Goal: Book appointment/travel/reservation

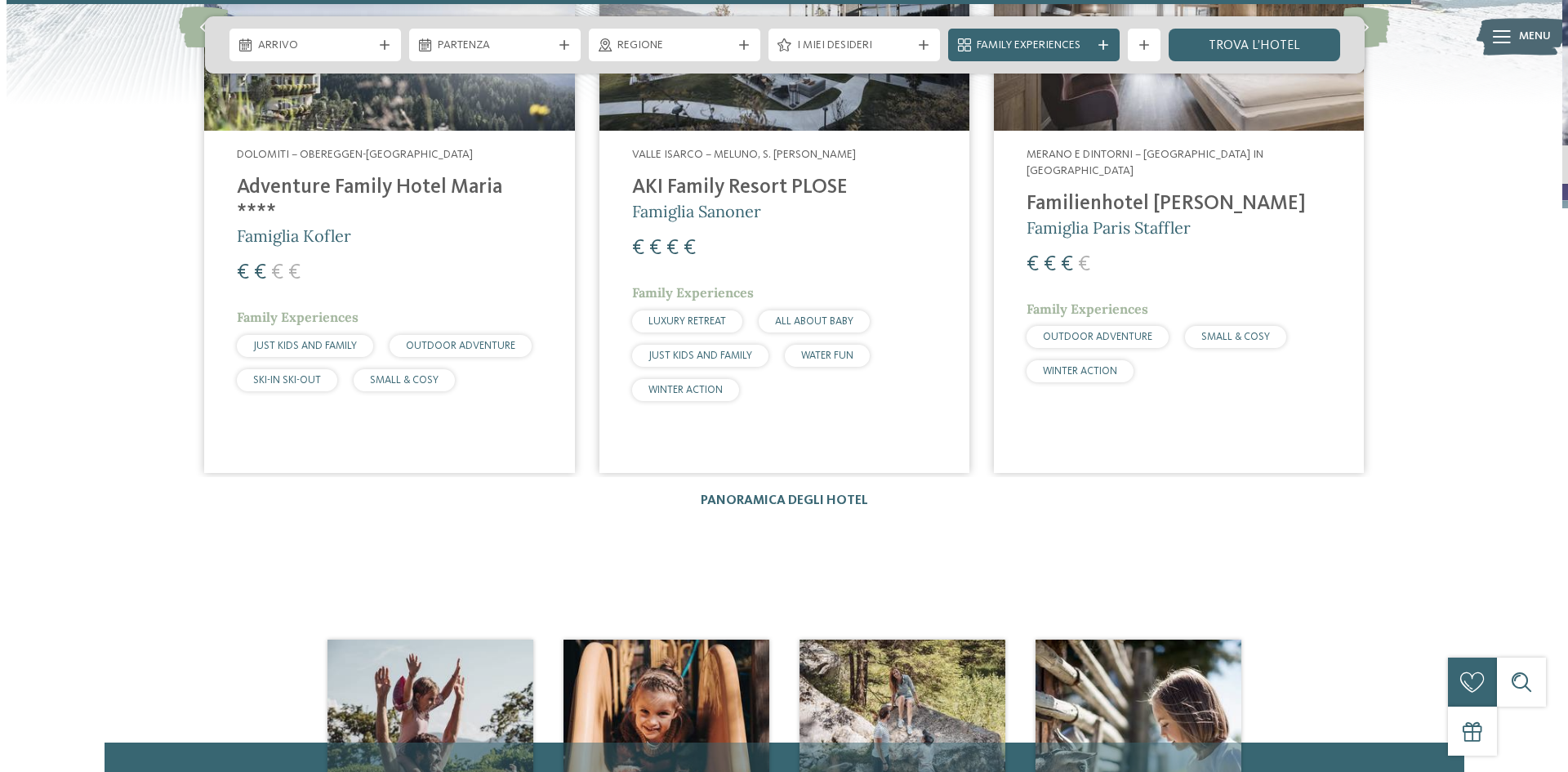
scroll to position [4003, 0]
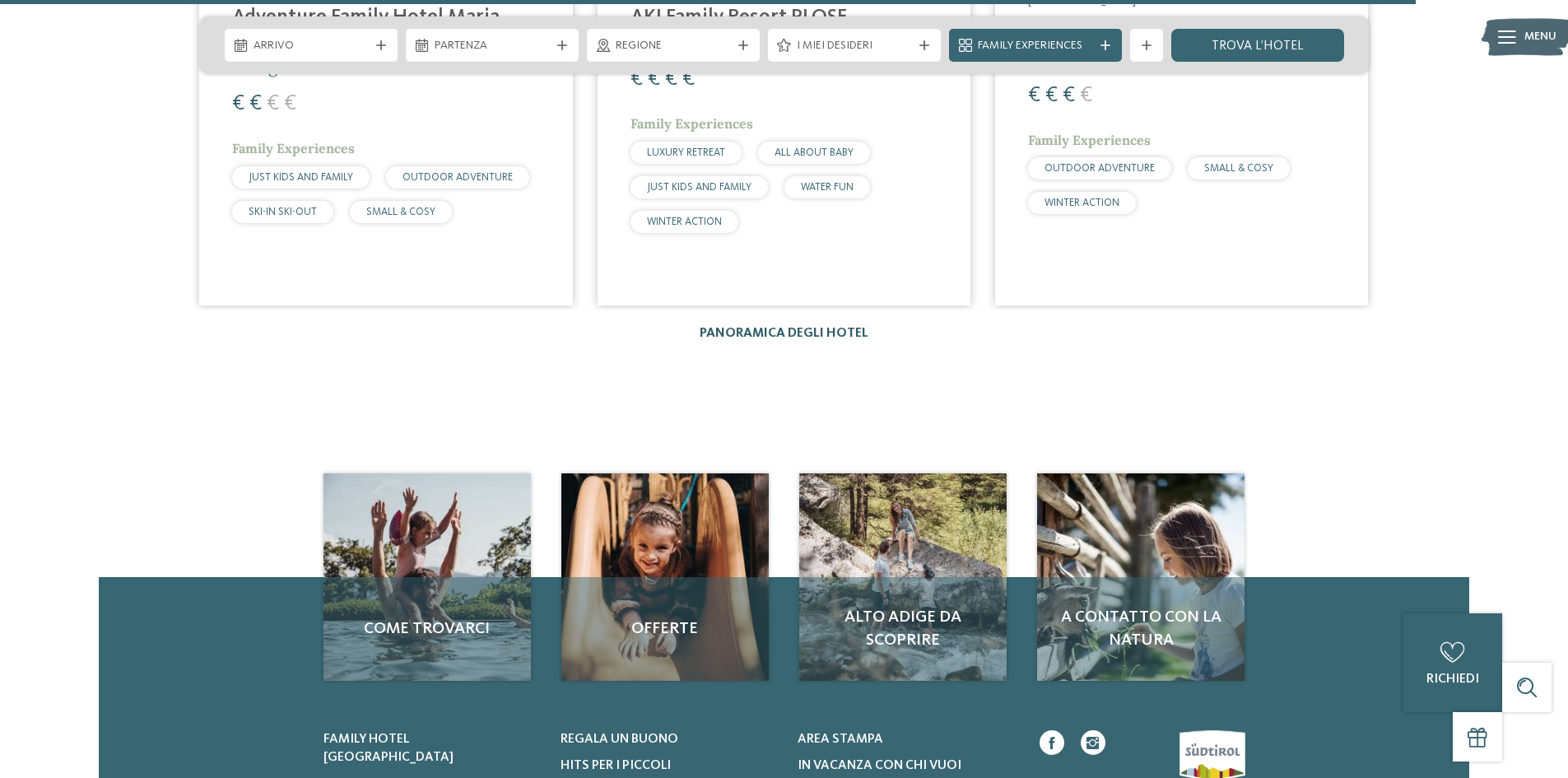
click at [763, 327] on link "Panoramica degli hotel" at bounding box center [784, 334] width 169 height 13
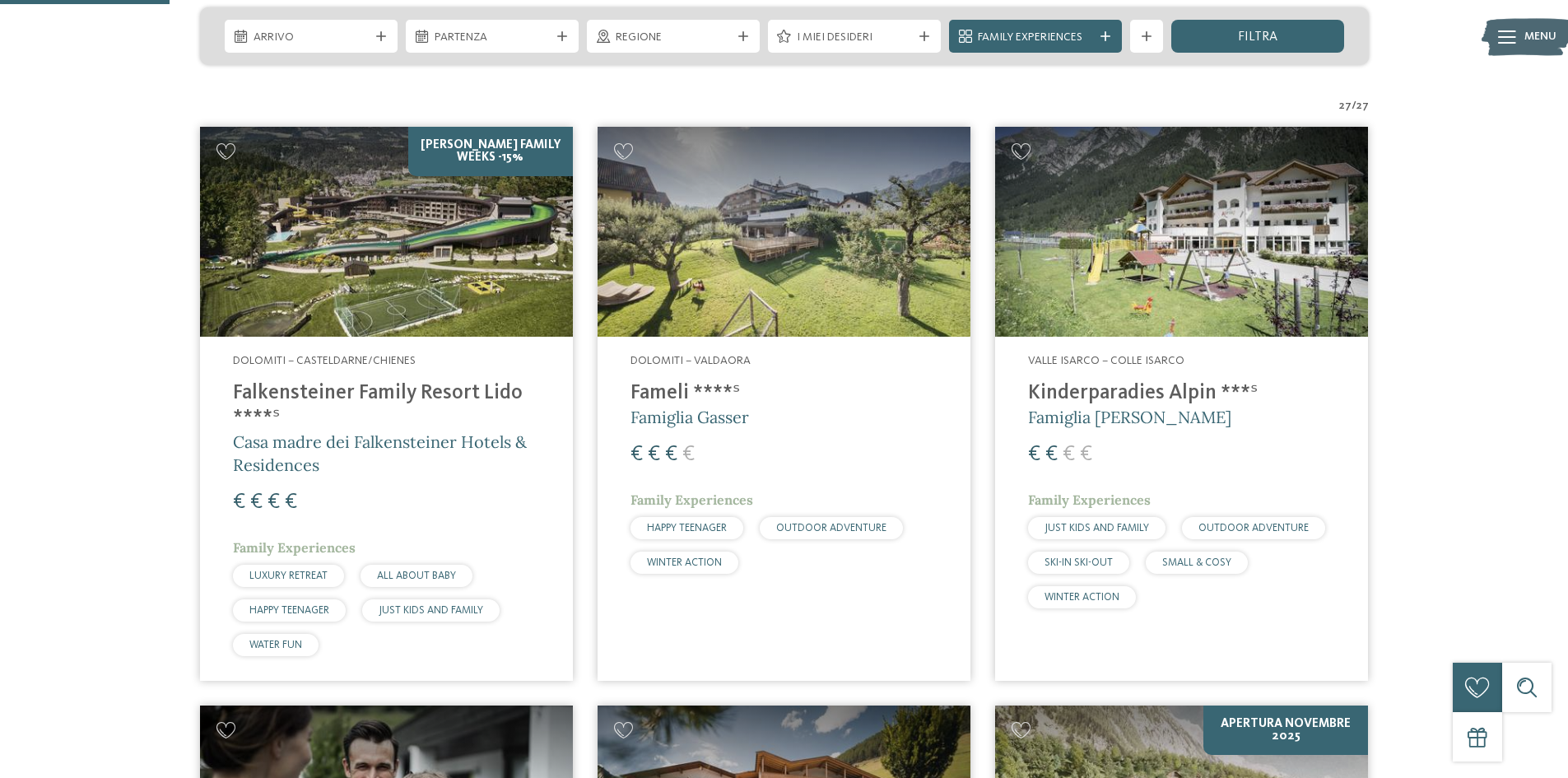
scroll to position [329, 0]
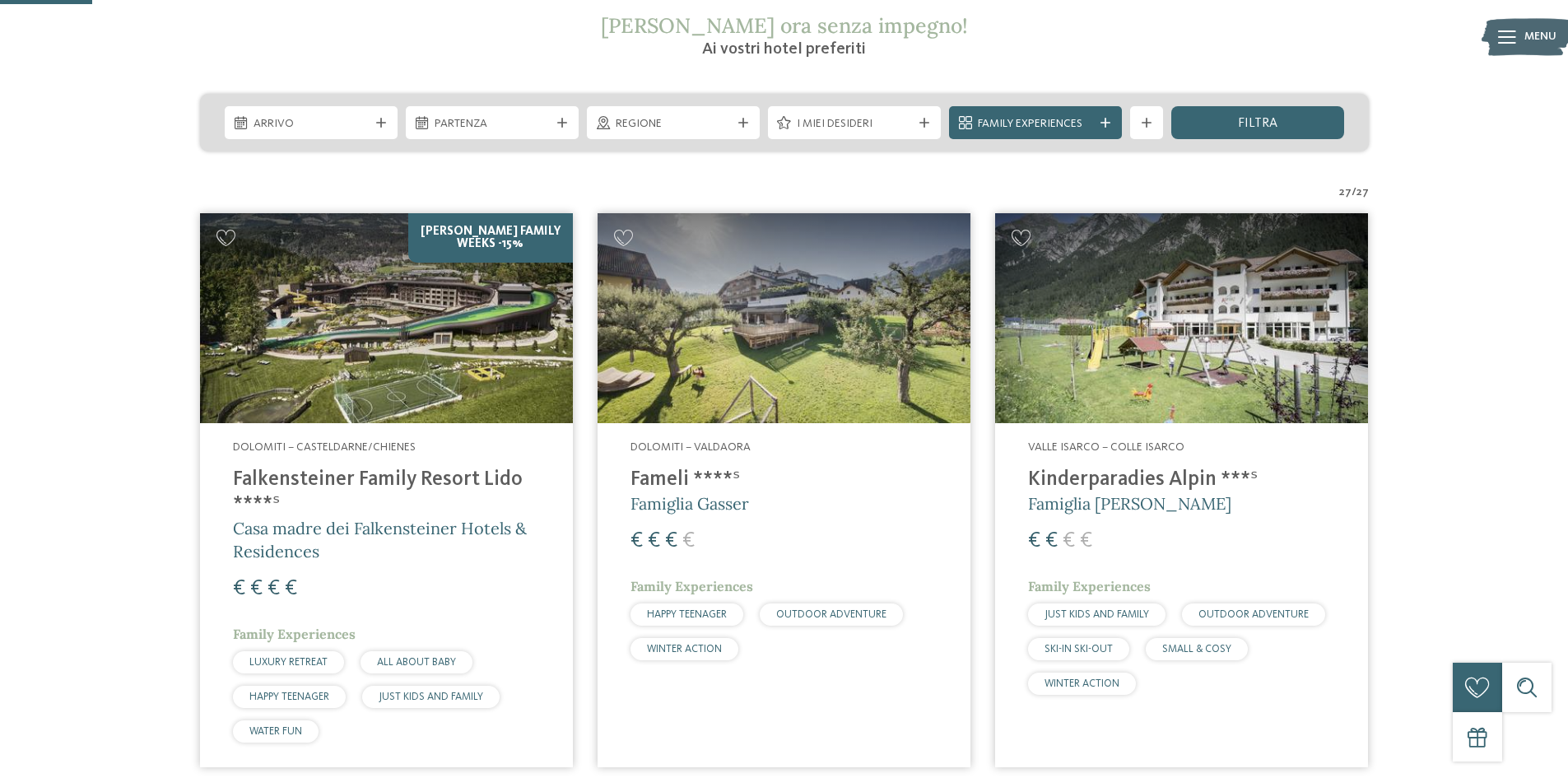
click at [479, 312] on img at bounding box center [386, 318] width 373 height 210
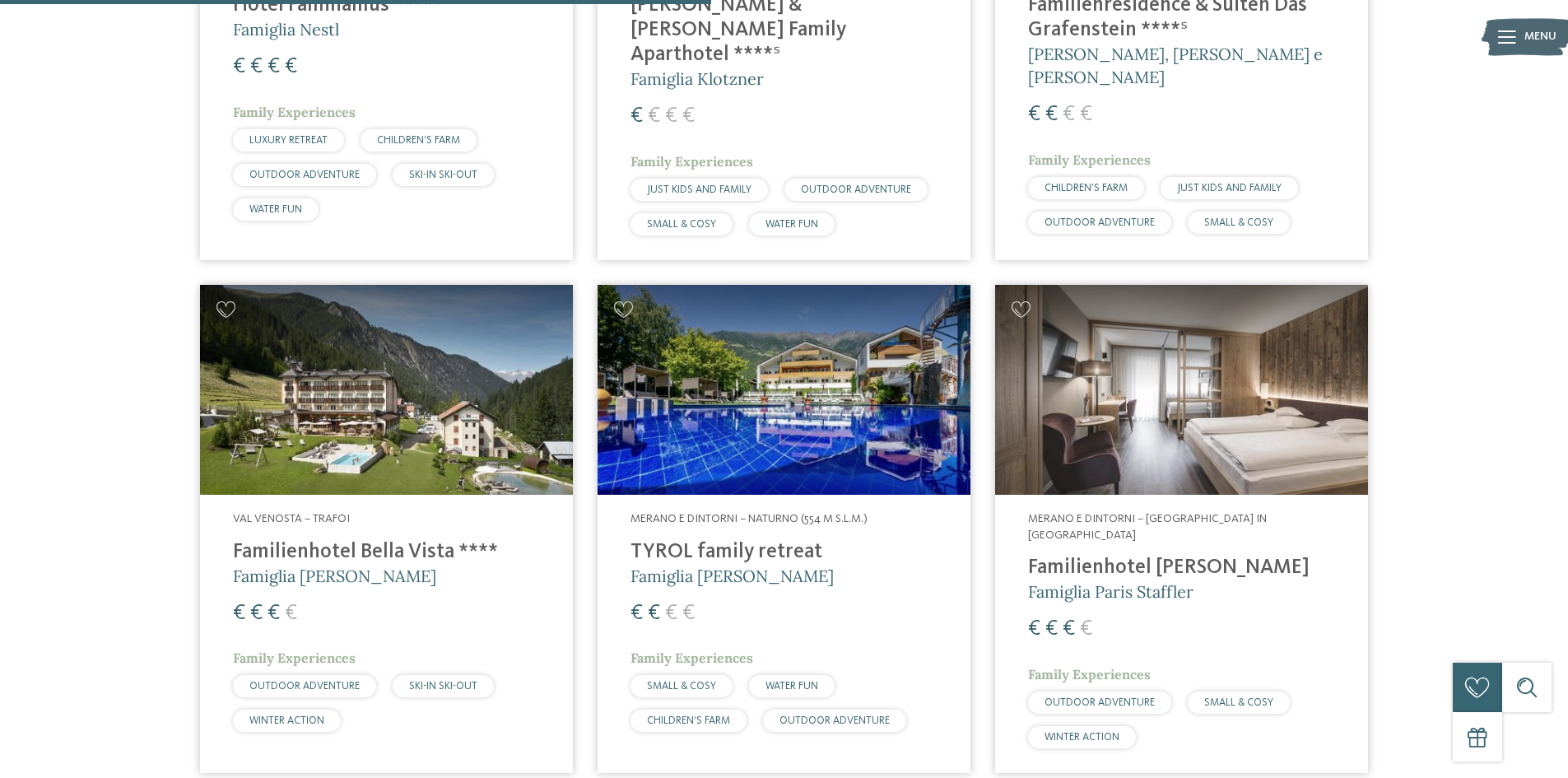
scroll to position [2798, 0]
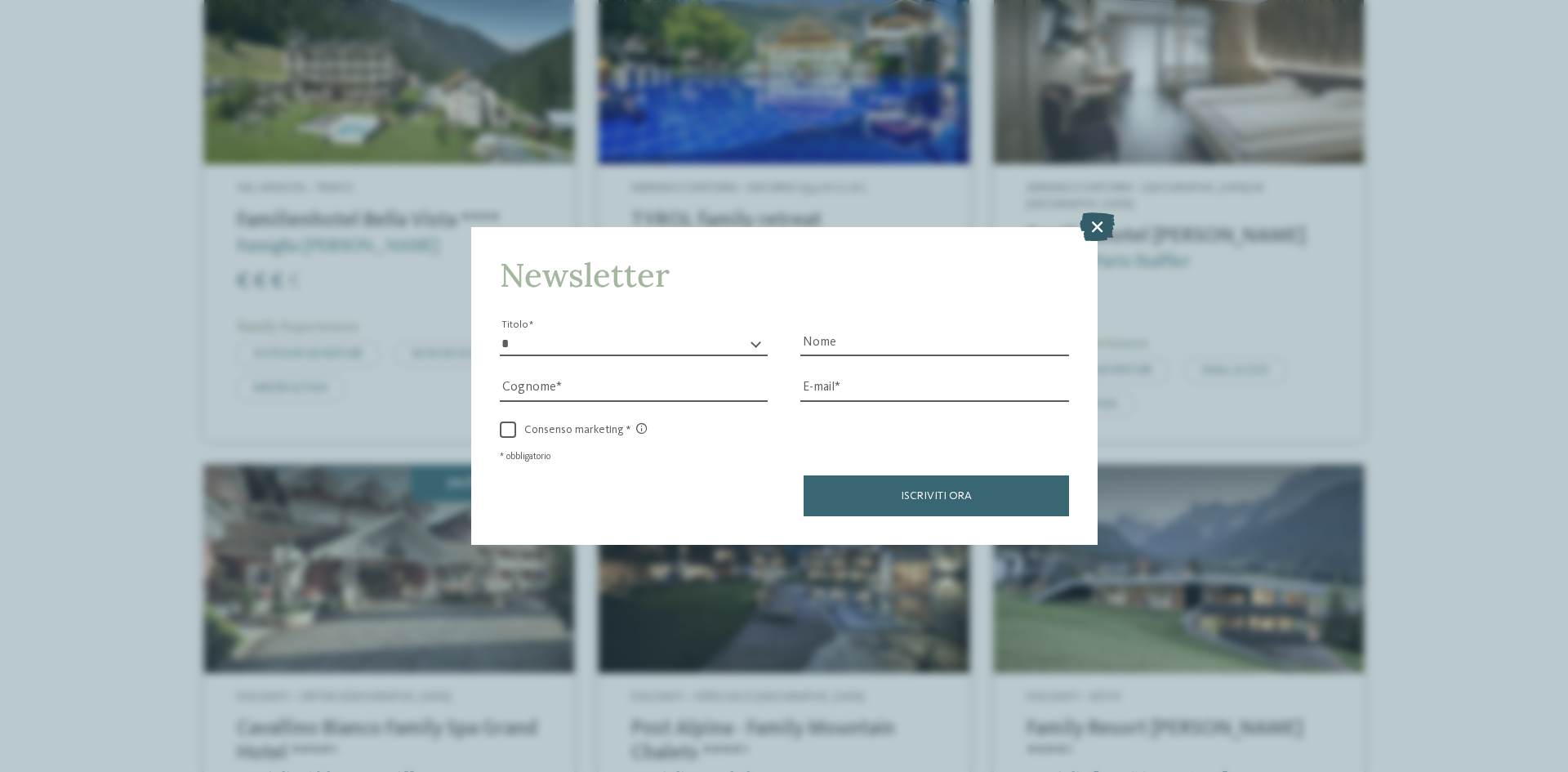
click at [1092, 235] on icon at bounding box center [1096, 227] width 35 height 29
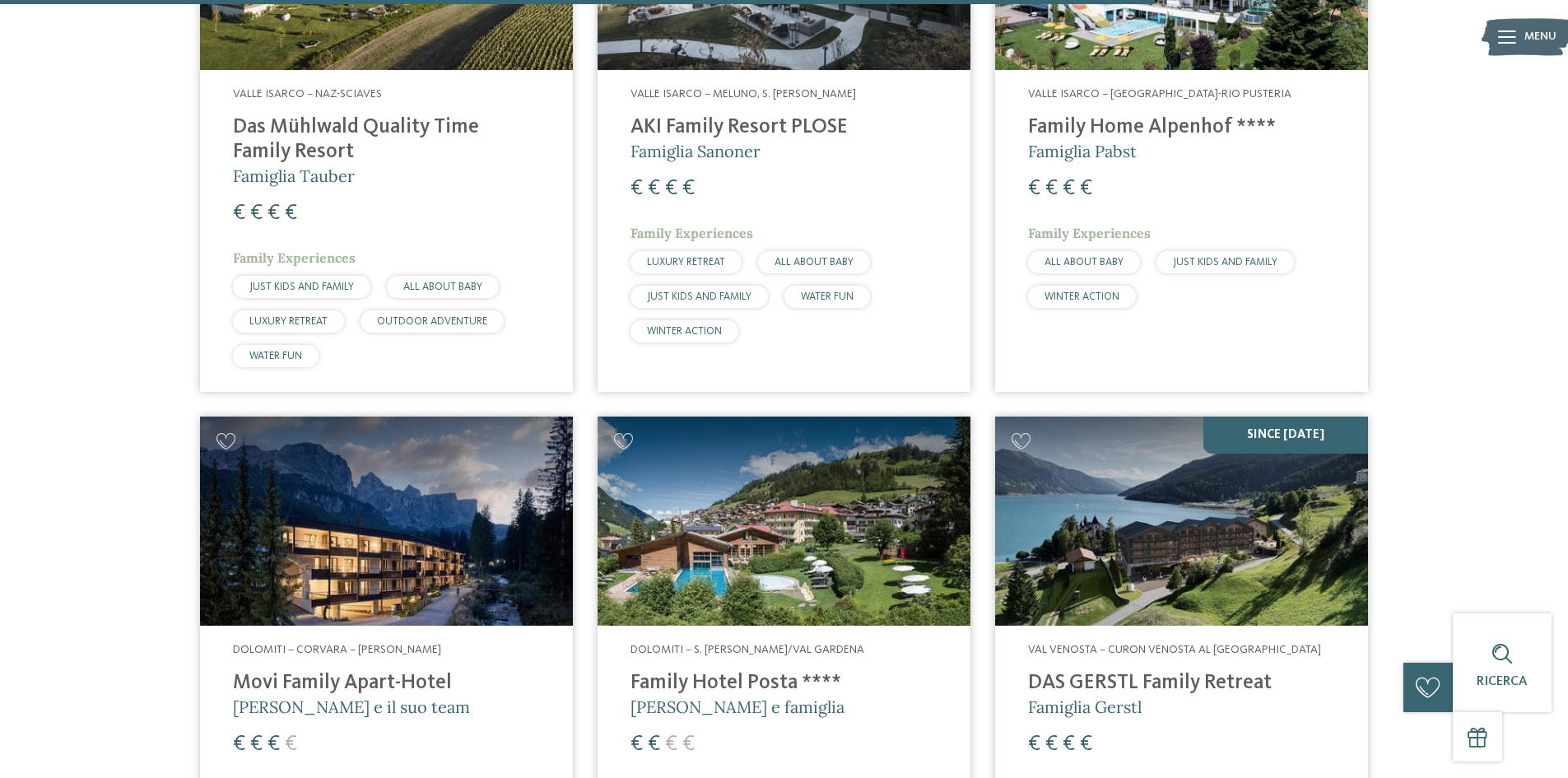
scroll to position [3704, 0]
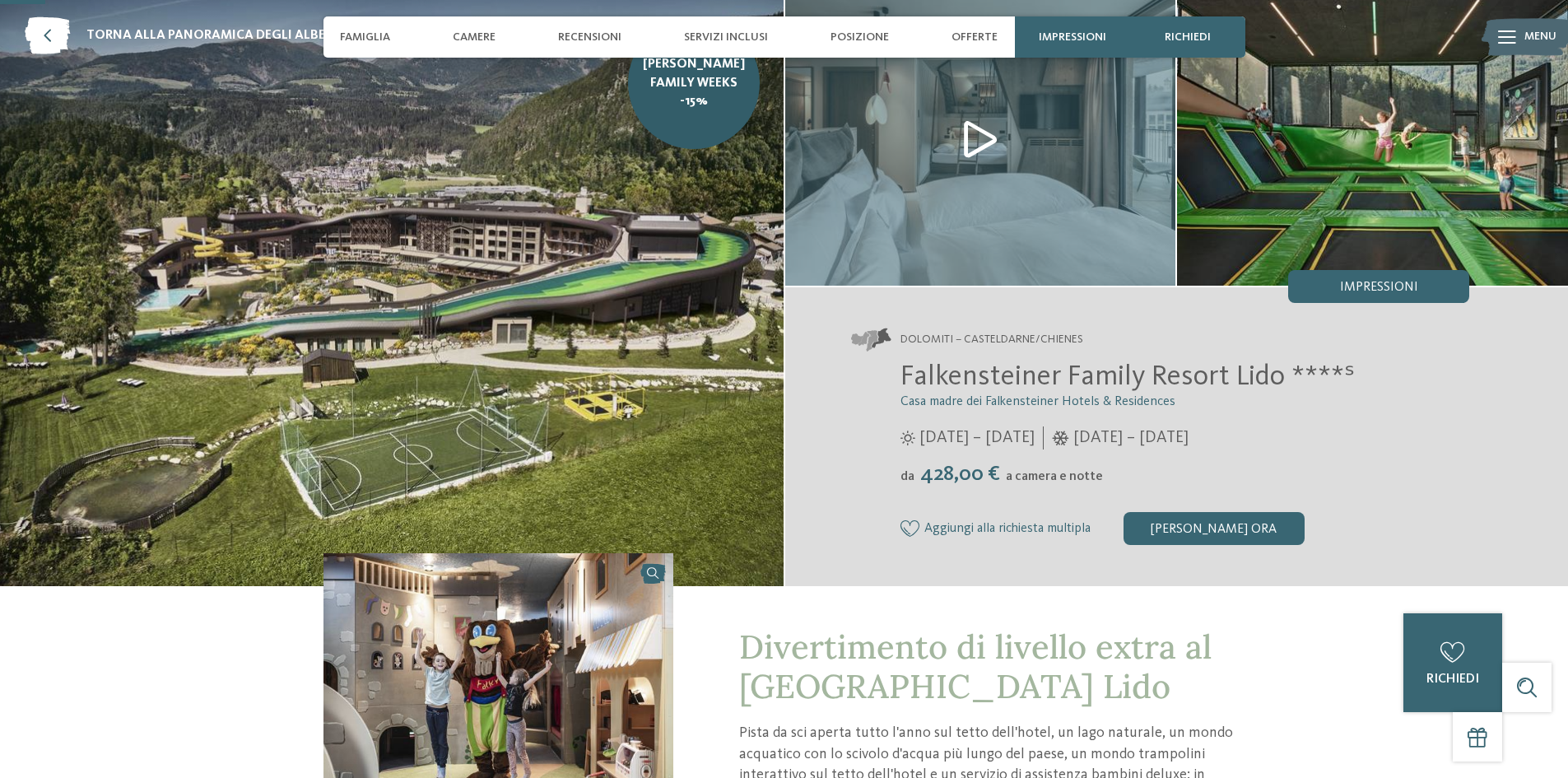
scroll to position [83, 0]
